Goal: Transaction & Acquisition: Purchase product/service

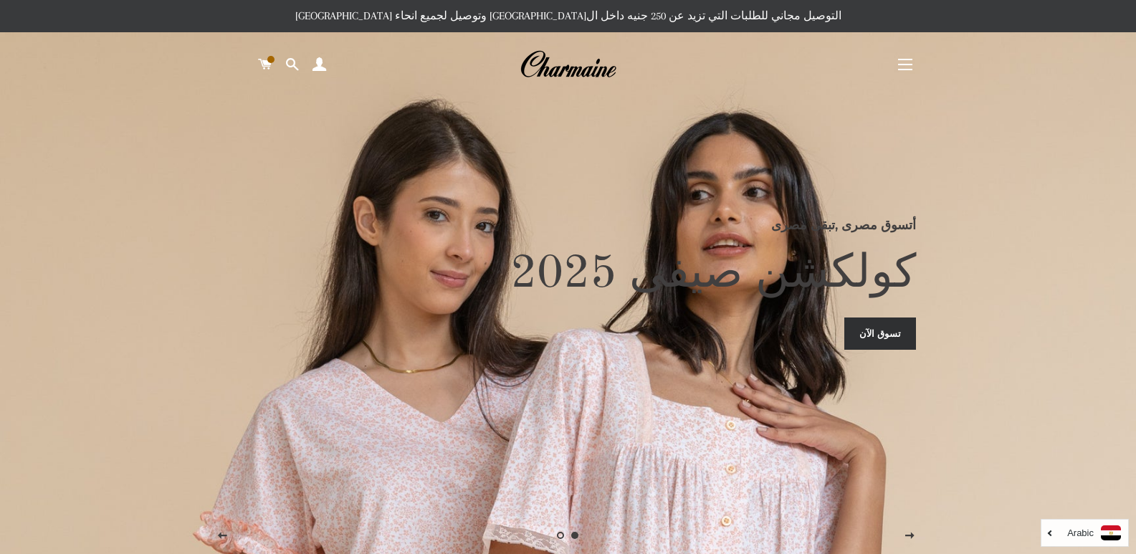
click at [267, 65] on span at bounding box center [265, 65] width 14 height 22
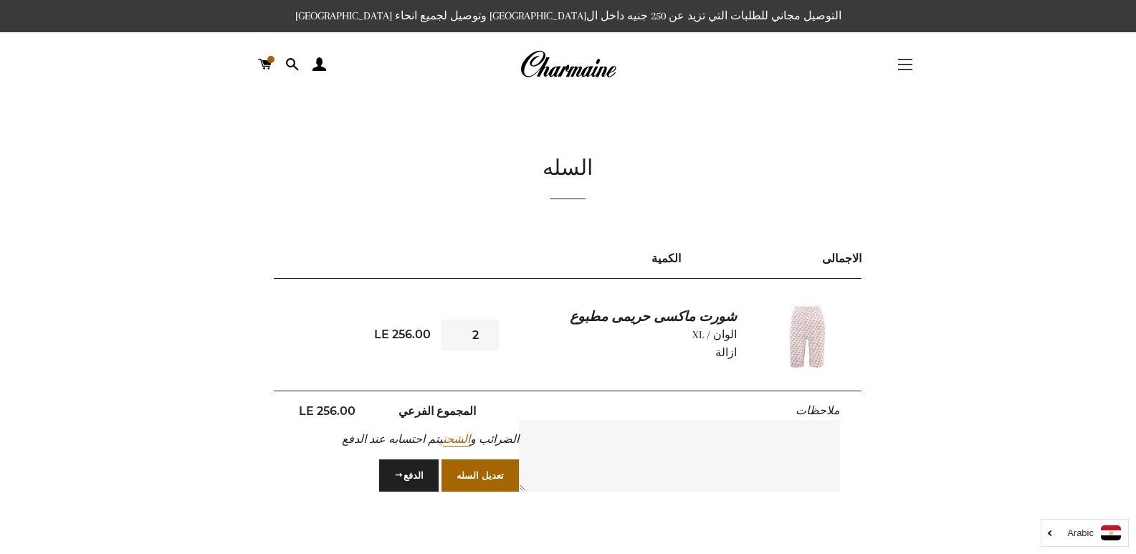
click at [909, 62] on button "التنقل في الموقع" at bounding box center [906, 65] width 36 height 36
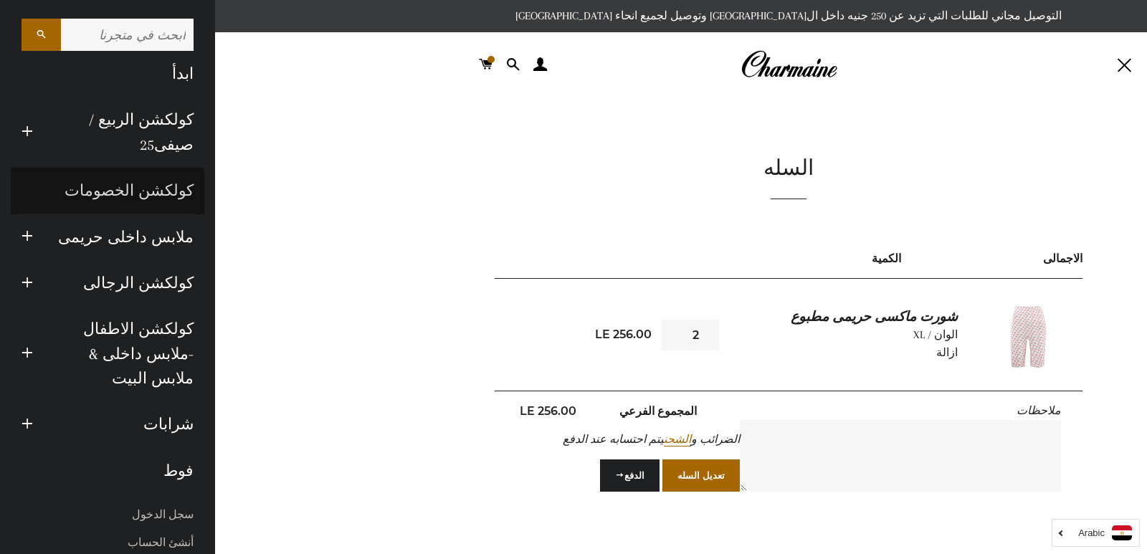
click at [153, 196] on link "كولكشن الخصومات" at bounding box center [108, 191] width 194 height 46
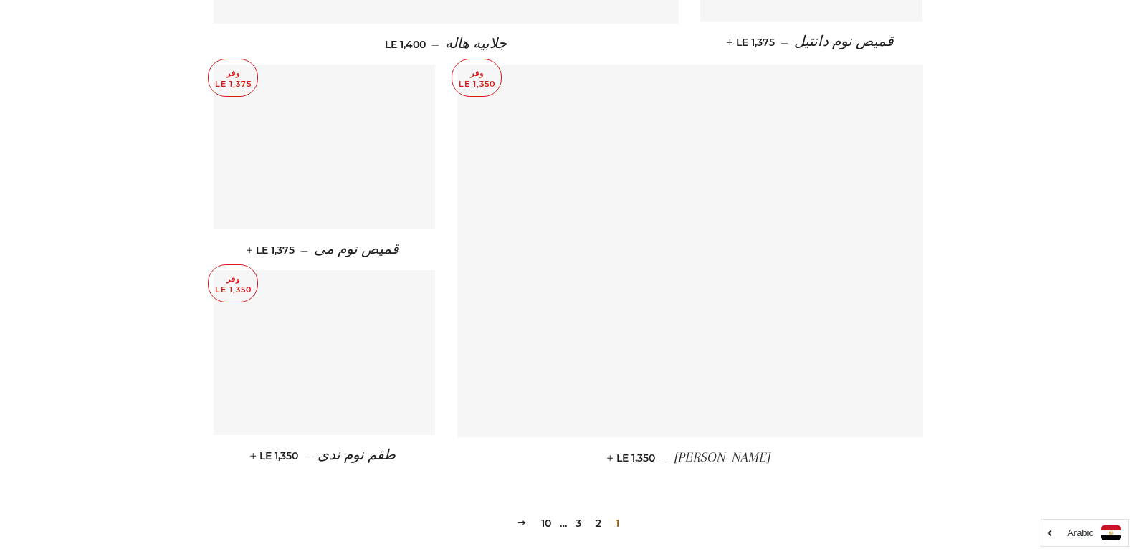
scroll to position [1830, 0]
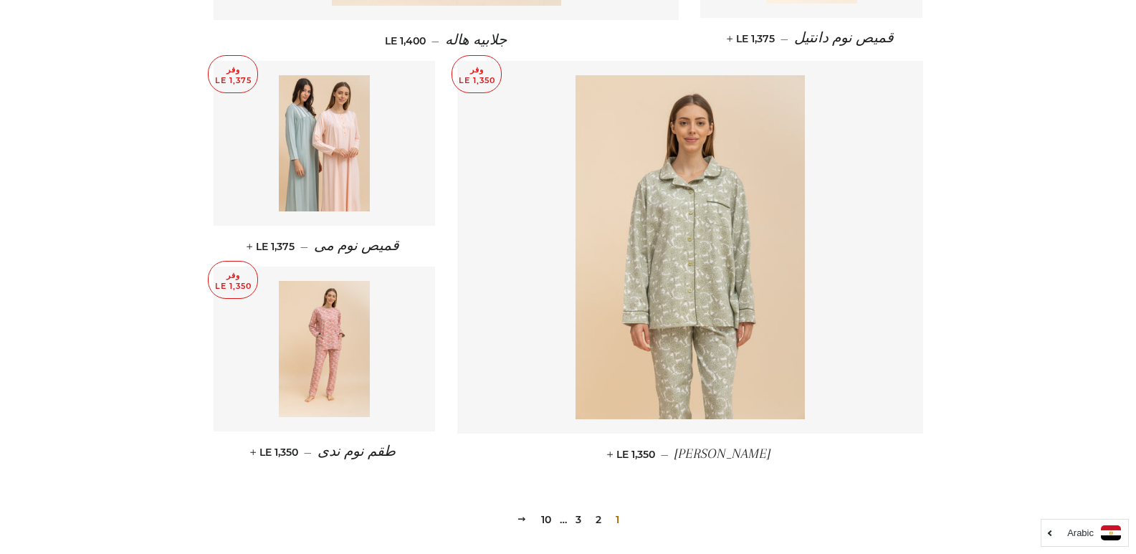
click at [596, 509] on link "2" at bounding box center [598, 520] width 17 height 22
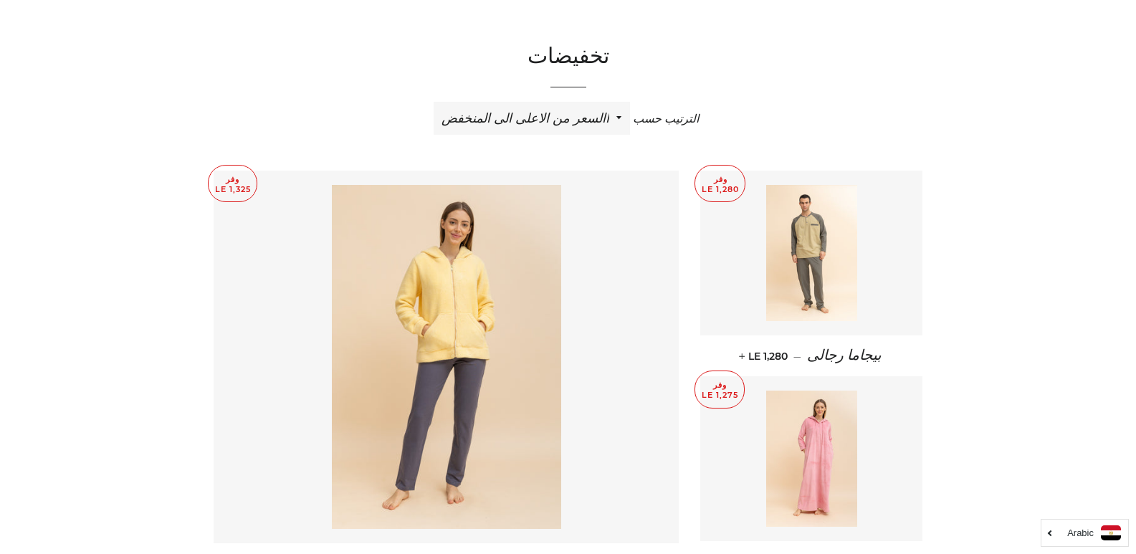
scroll to position [211, 0]
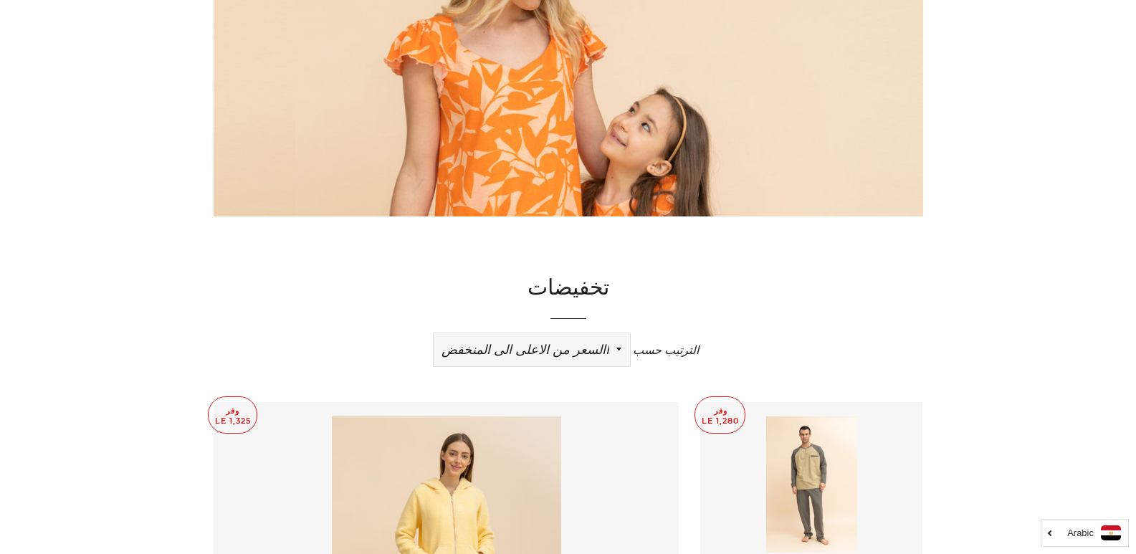
click at [575, 352] on select "ظهرت اكثر المبيعات أبجديا من الألف إلى الياء ابجديا من الياء الى الالف السعر ال…" at bounding box center [532, 349] width 196 height 33
select select "title-ascending"
click at [434, 333] on select "ظهرت اكثر المبيعات أبجديا من الألف إلى الياء ابجديا من الياء الى الالف السعر ال…" at bounding box center [532, 349] width 196 height 33
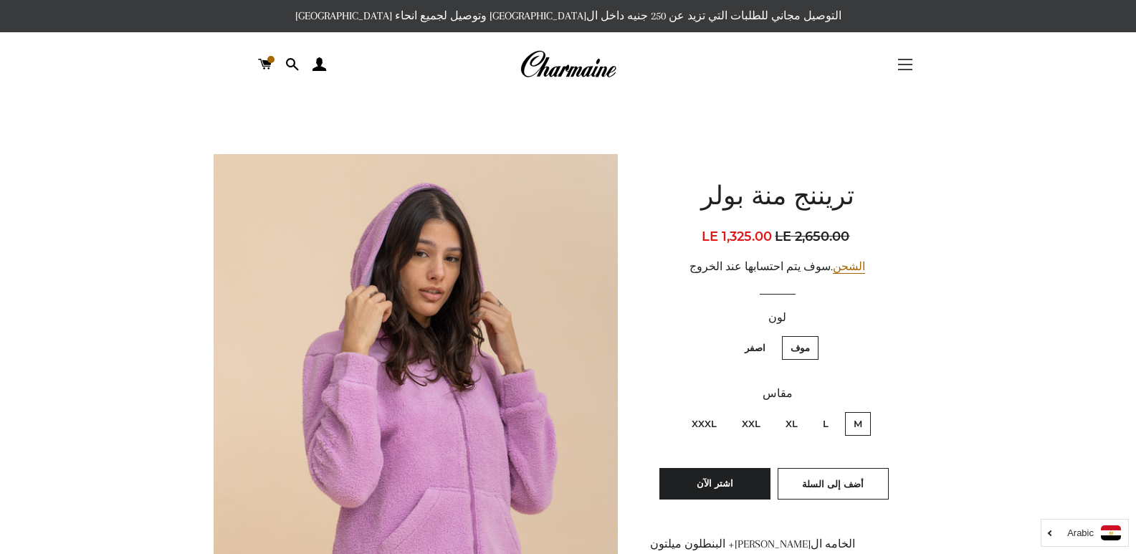
click at [900, 65] on span "button" at bounding box center [905, 64] width 14 height 1
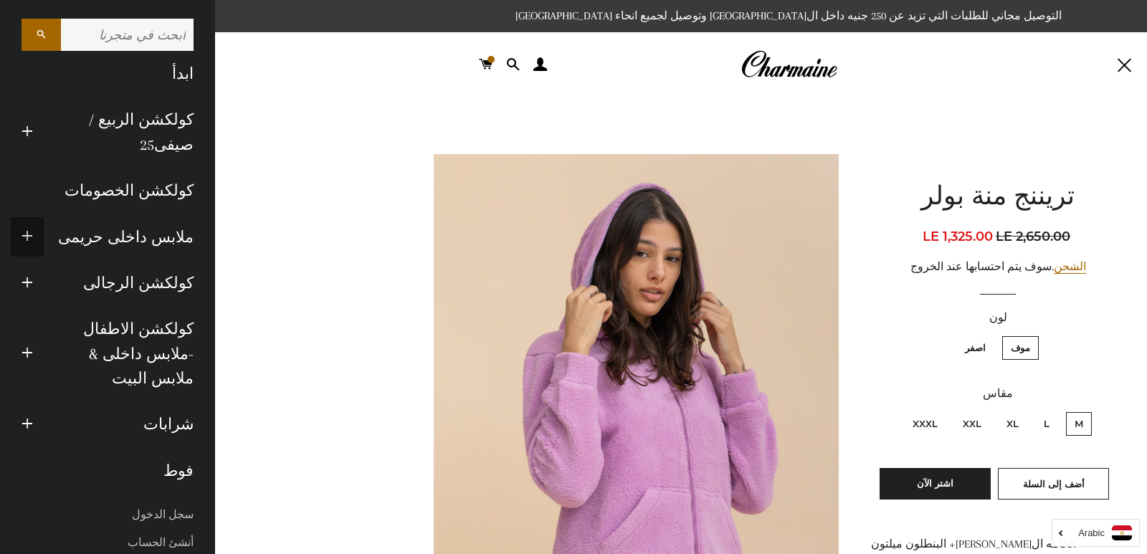
click at [33, 239] on span "button" at bounding box center [27, 237] width 11 height 18
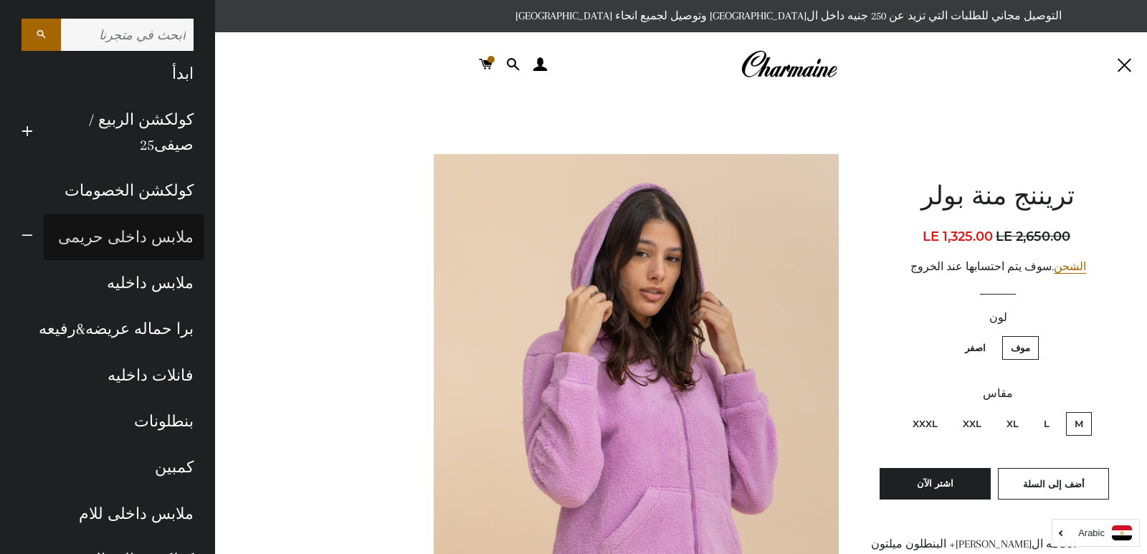
click at [119, 239] on link "ملابس داخلى حريمى" at bounding box center [124, 237] width 161 height 46
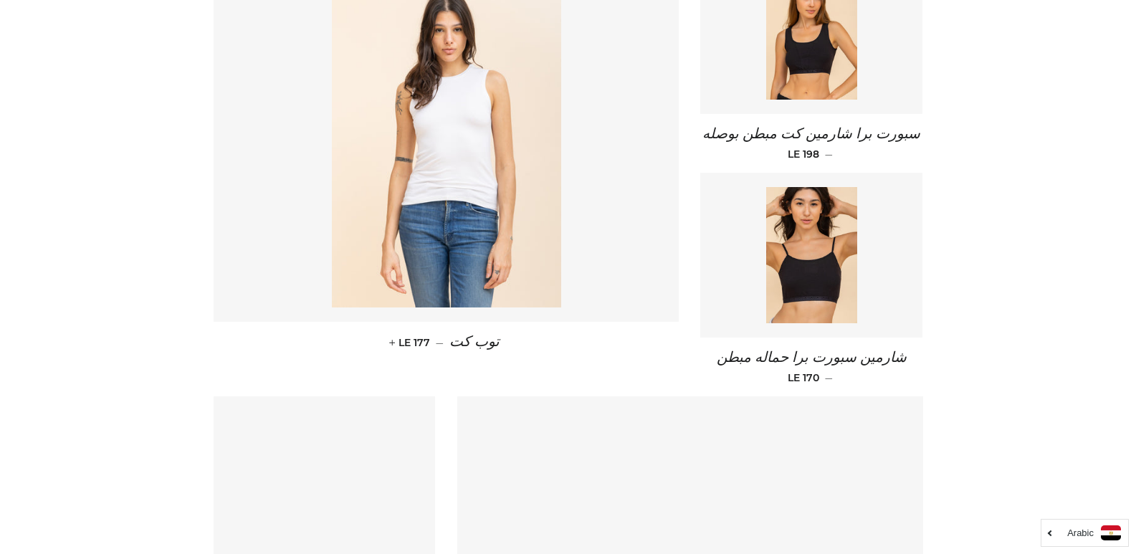
drag, startPoint x: 1146, startPoint y: 54, endPoint x: 1143, endPoint y: 201, distance: 147.0
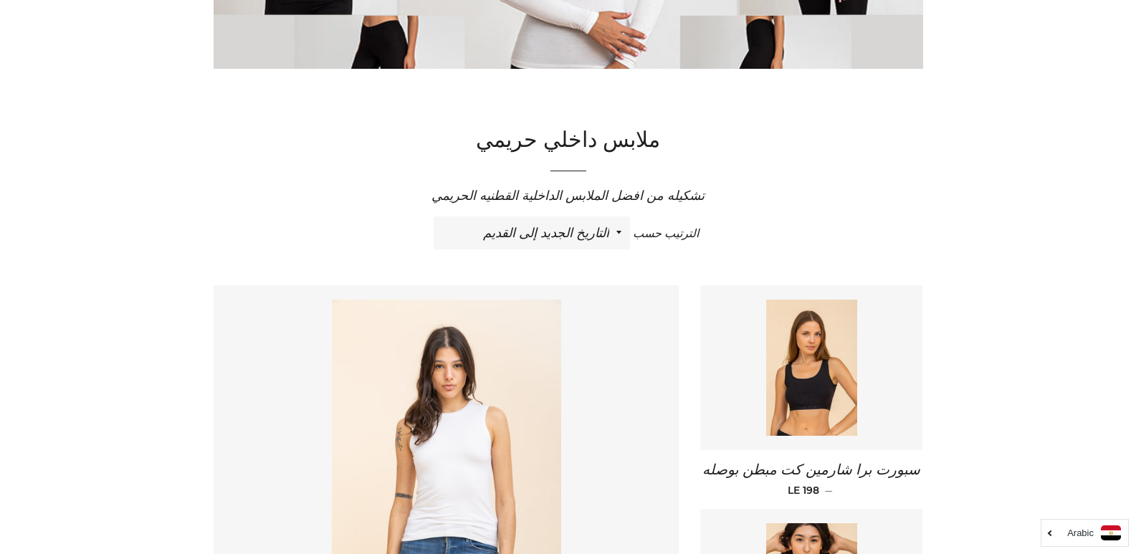
scroll to position [351, 0]
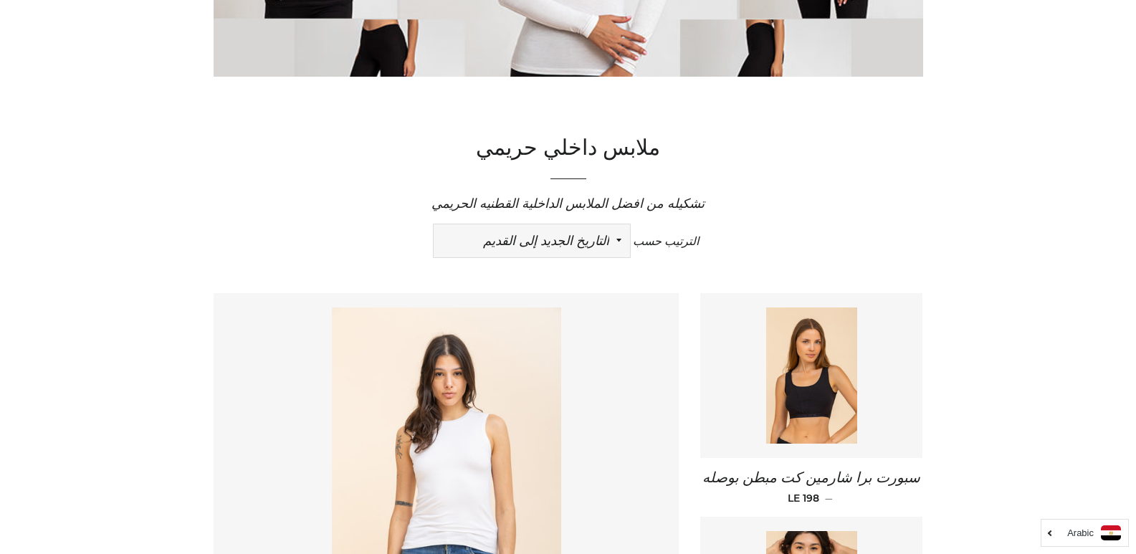
click at [549, 245] on select "ظهرت اكثر المبيعات أبجديا من الألف إلى الياء ابجديا من الياء الى الالف السعر ال…" at bounding box center [532, 240] width 196 height 33
select select "price-ascending"
click at [434, 224] on select "ظهرت اكثر المبيعات أبجديا من الألف إلى الياء ابجديا من الياء الى الالف السعر ال…" at bounding box center [532, 240] width 196 height 33
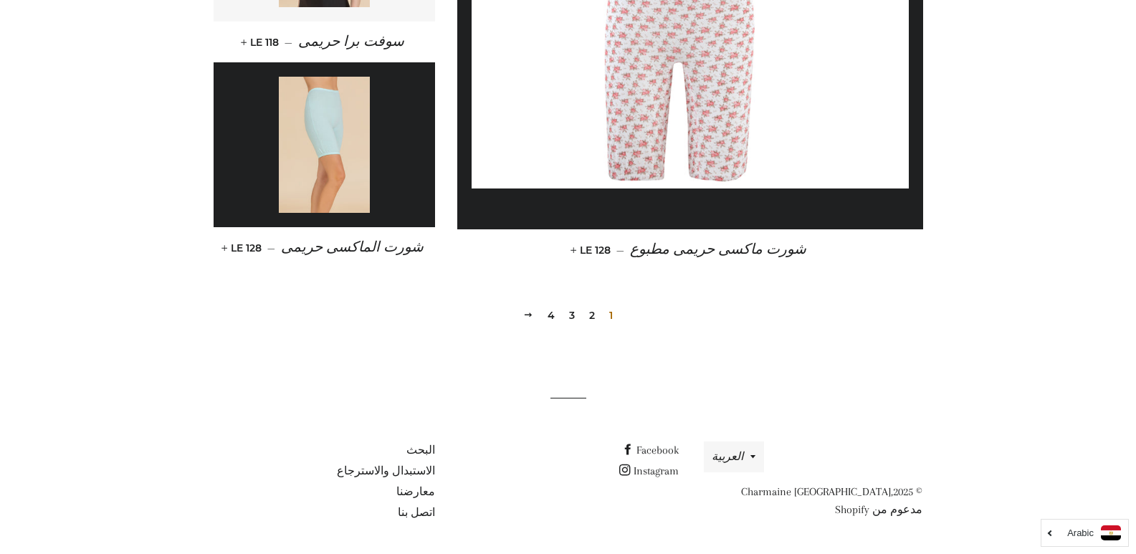
scroll to position [2063, 0]
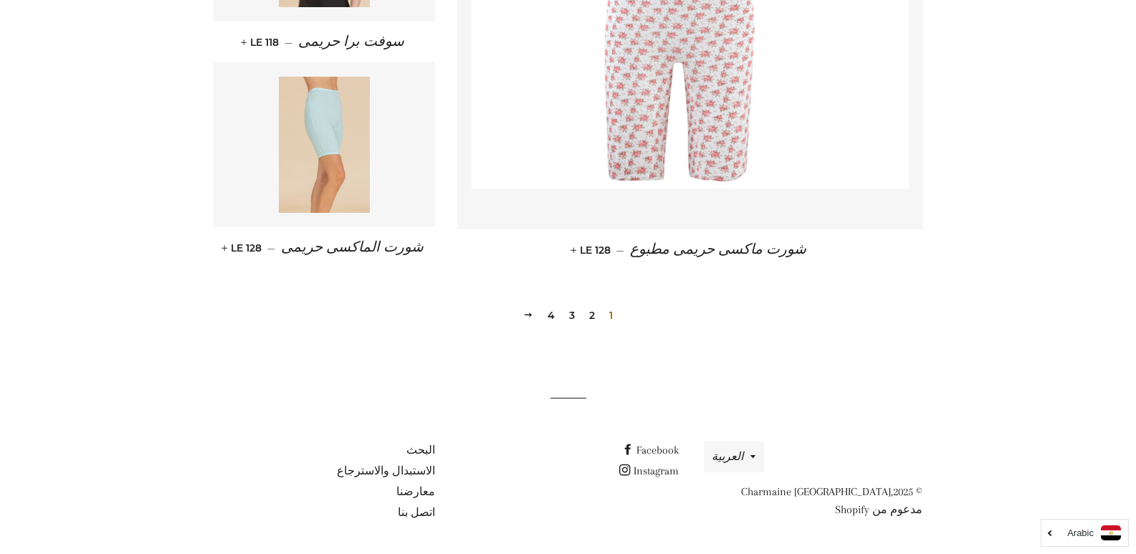
click at [594, 316] on link "2" at bounding box center [592, 316] width 17 height 22
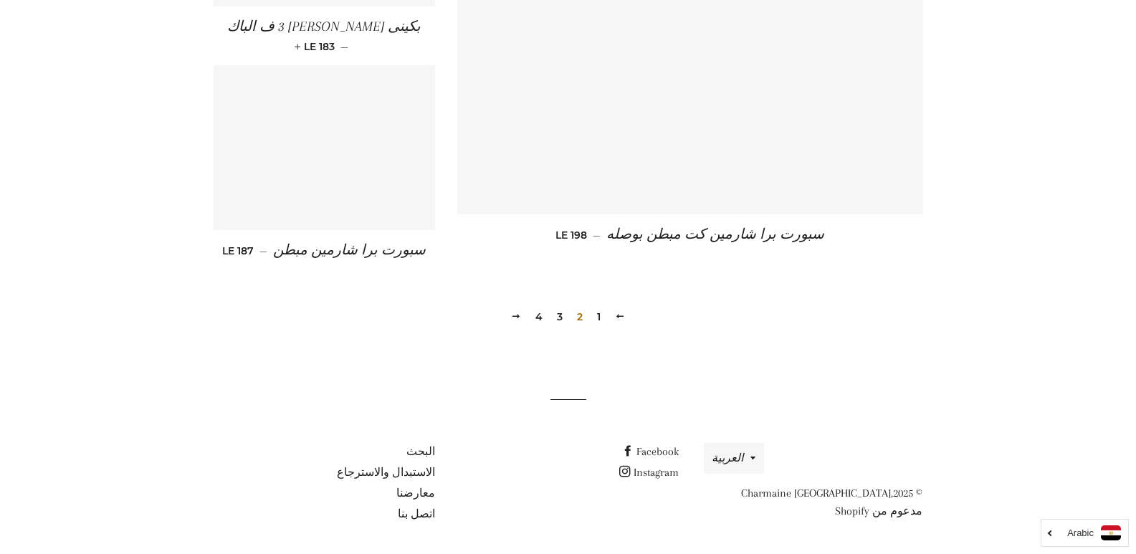
scroll to position [2065, 0]
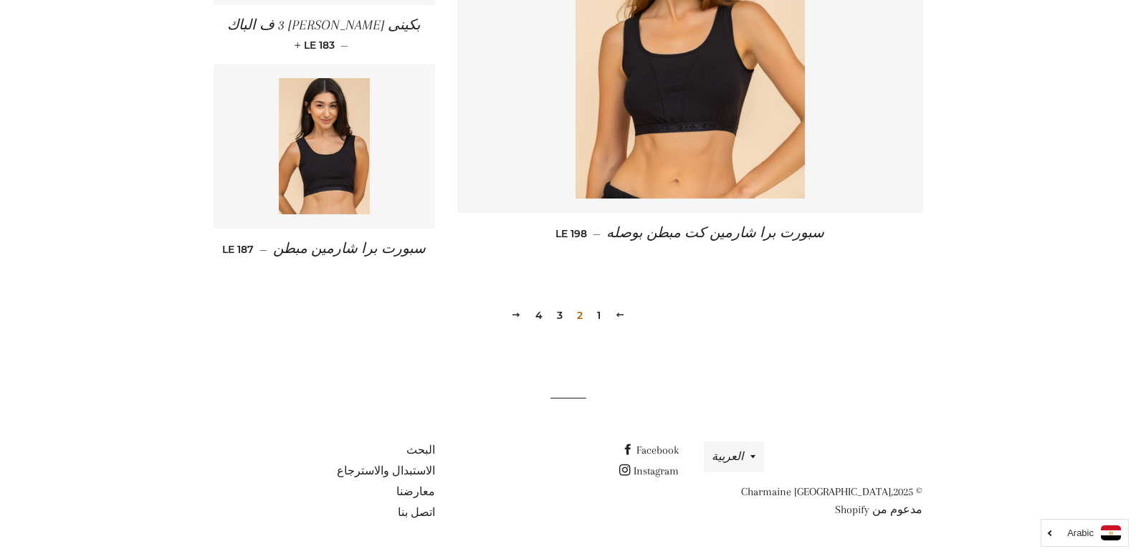
click at [561, 314] on link "3" at bounding box center [559, 316] width 17 height 22
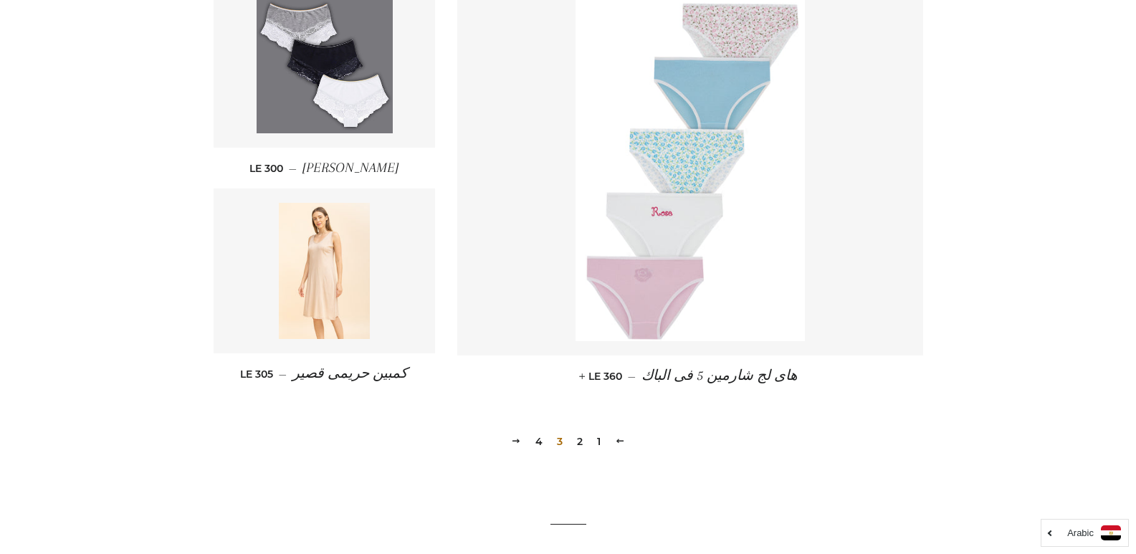
scroll to position [2060, 0]
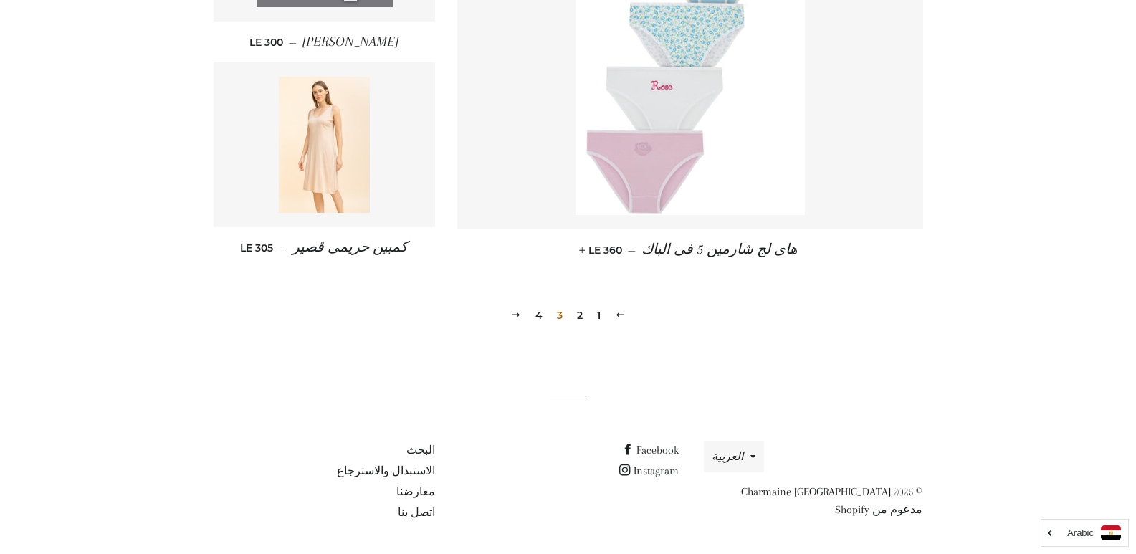
click at [536, 318] on link "4" at bounding box center [539, 316] width 19 height 22
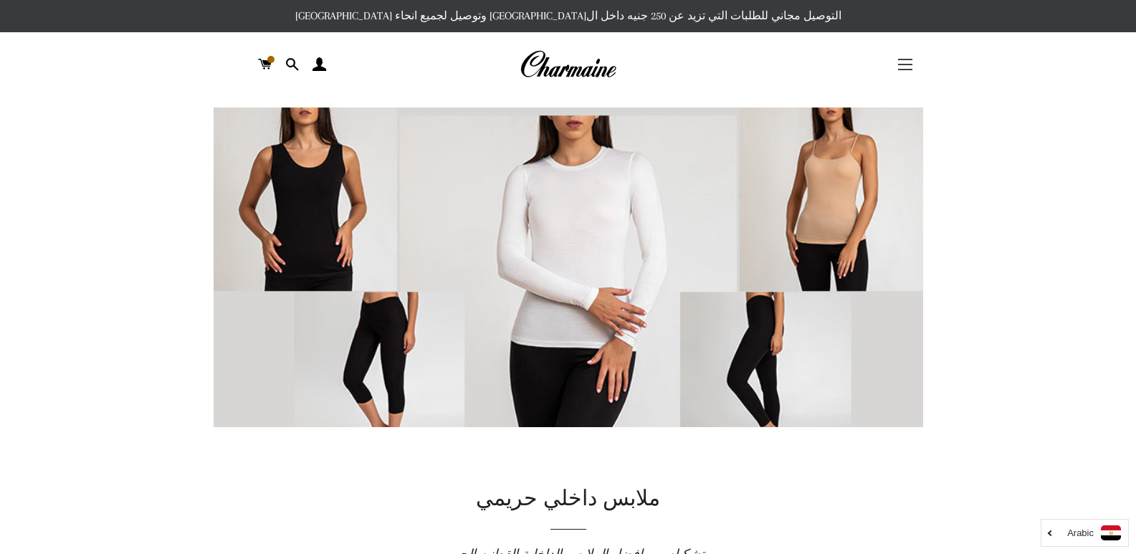
click at [902, 67] on button "التنقل في الموقع" at bounding box center [906, 65] width 36 height 36
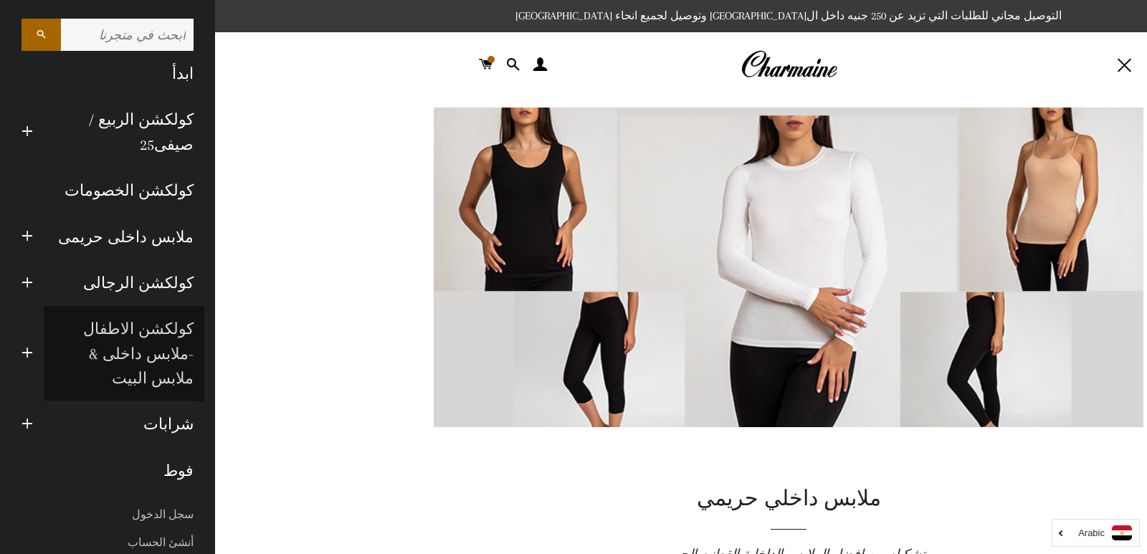
click at [143, 333] on link "كولكشن الاطفال -ملابس داخلى & ملابس البيت" at bounding box center [124, 353] width 161 height 95
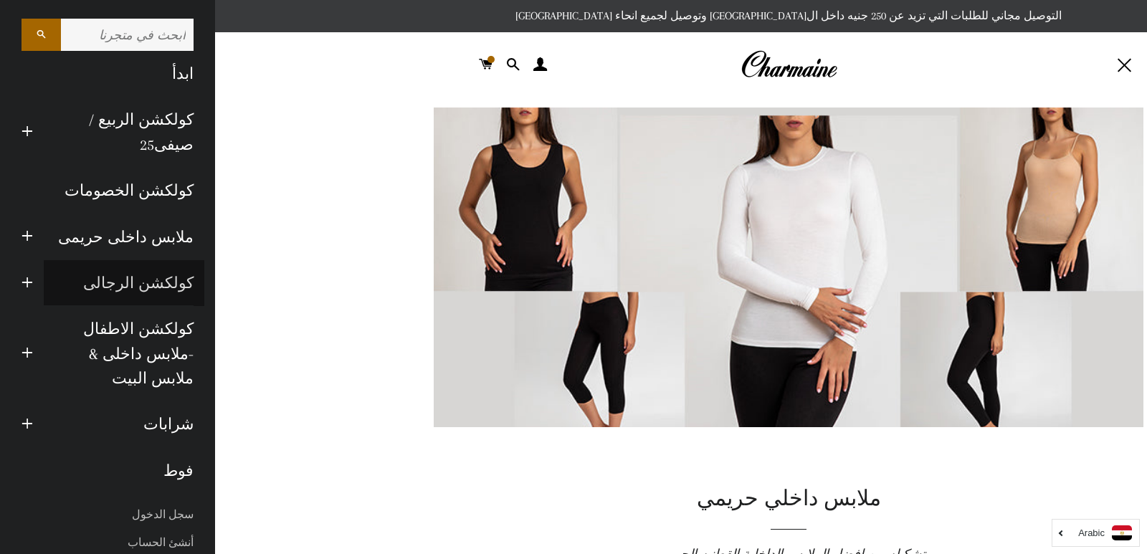
click at [173, 275] on link "كولكشن الرجالى" at bounding box center [124, 283] width 161 height 46
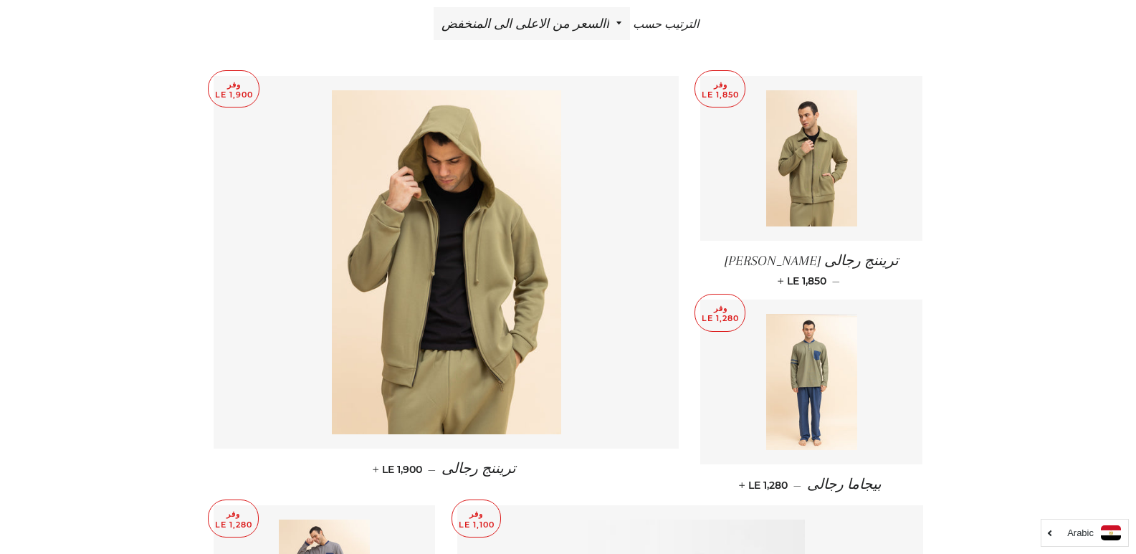
scroll to position [471, 0]
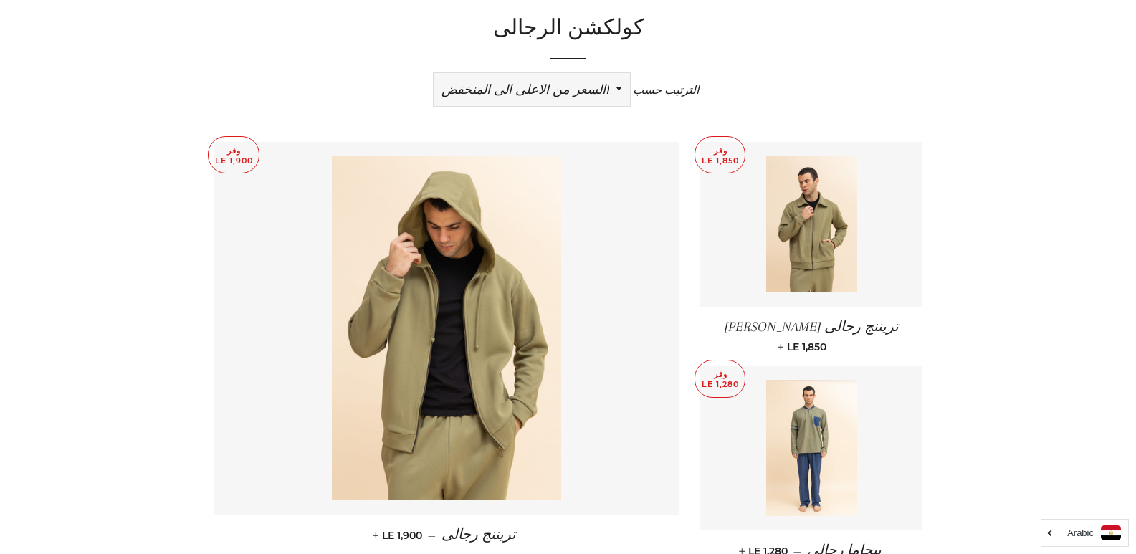
click at [512, 99] on select "ظهرت اكثر المبيعات أبجديا من الألف إلى الياء ابجديا من الياء الى الالف السعر ال…" at bounding box center [532, 89] width 196 height 33
select select "price-ascending"
click at [434, 73] on select "ظهرت اكثر المبيعات أبجديا من الألف إلى الياء ابجديا من الياء الى الالف السعر ال…" at bounding box center [532, 89] width 196 height 33
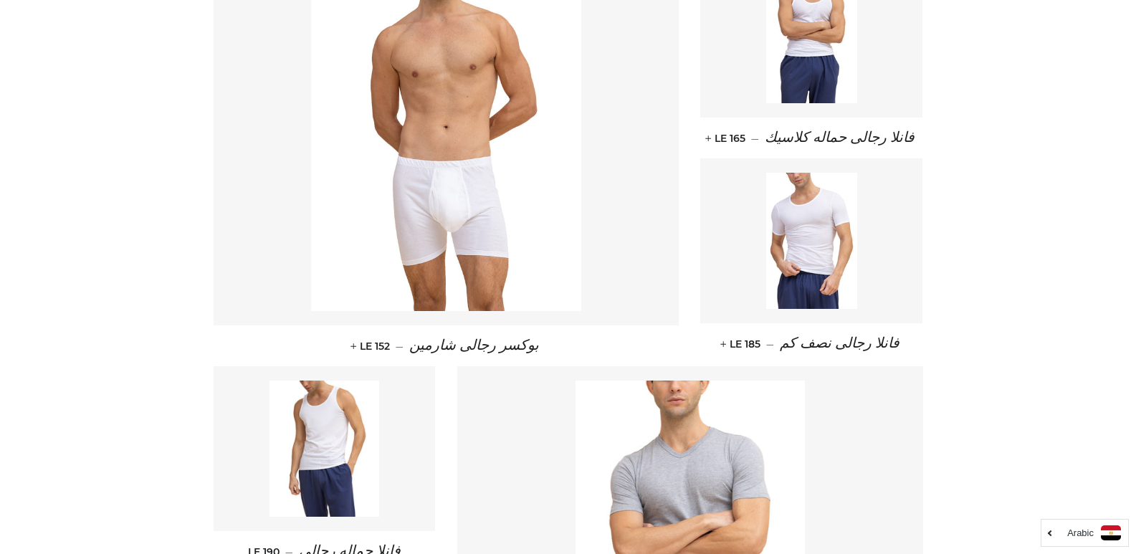
scroll to position [1948, 0]
